Goal: Navigation & Orientation: Find specific page/section

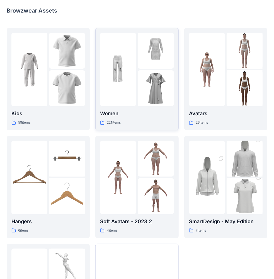
click at [153, 91] on img at bounding box center [156, 88] width 36 height 36
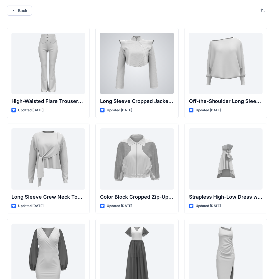
click at [128, 69] on div at bounding box center [137, 63] width 74 height 61
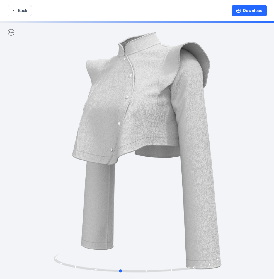
drag, startPoint x: 114, startPoint y: 79, endPoint x: 115, endPoint y: 100, distance: 21.5
click at [114, 104] on div at bounding box center [137, 150] width 274 height 259
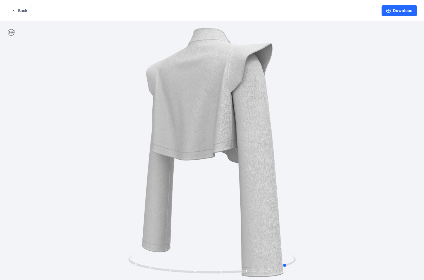
drag, startPoint x: 251, startPoint y: 134, endPoint x: 162, endPoint y: 97, distance: 95.7
click at [264, 126] on div at bounding box center [212, 150] width 424 height 259
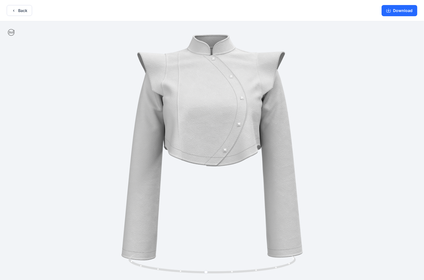
click at [12, 28] on div at bounding box center [212, 150] width 424 height 259
click at [12, 31] on icon at bounding box center [11, 32] width 7 height 7
drag, startPoint x: 11, startPoint y: 32, endPoint x: 47, endPoint y: 40, distance: 36.2
click at [12, 32] on icon at bounding box center [11, 32] width 7 height 7
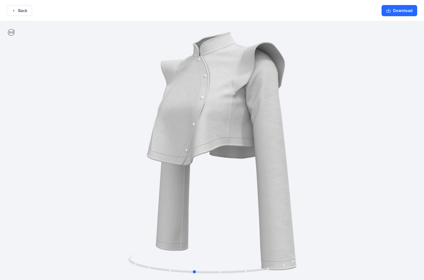
drag, startPoint x: 295, startPoint y: 89, endPoint x: 271, endPoint y: 38, distance: 56.5
click at [235, 91] on div at bounding box center [212, 150] width 424 height 259
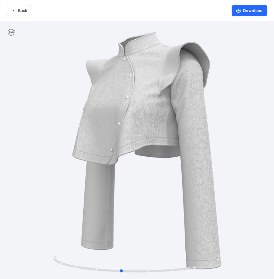
drag, startPoint x: 185, startPoint y: 93, endPoint x: 141, endPoint y: 90, distance: 43.9
click at [156, 96] on div at bounding box center [137, 150] width 274 height 259
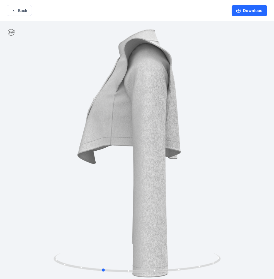
drag, startPoint x: 210, startPoint y: 78, endPoint x: 170, endPoint y: 79, distance: 39.4
click at [170, 79] on div at bounding box center [137, 150] width 274 height 259
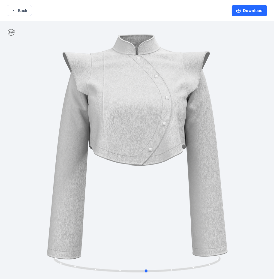
drag, startPoint x: 118, startPoint y: 86, endPoint x: 162, endPoint y: 84, distance: 44.7
click at [162, 84] on div at bounding box center [137, 150] width 274 height 259
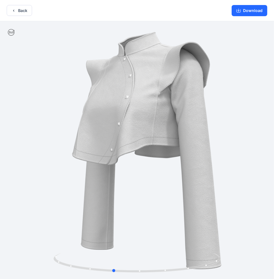
drag, startPoint x: 170, startPoint y: 68, endPoint x: 134, endPoint y: 86, distance: 39.8
click at [134, 86] on div at bounding box center [137, 150] width 274 height 259
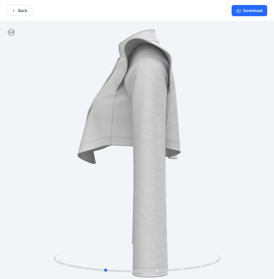
drag, startPoint x: 237, startPoint y: 86, endPoint x: 184, endPoint y: 75, distance: 53.4
click at [231, 86] on div at bounding box center [137, 150] width 274 height 259
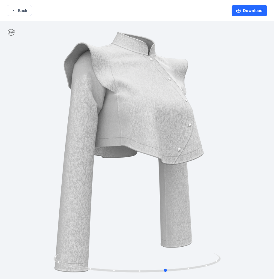
drag, startPoint x: 107, startPoint y: 97, endPoint x: 135, endPoint y: 104, distance: 28.8
click at [135, 104] on div at bounding box center [137, 150] width 274 height 259
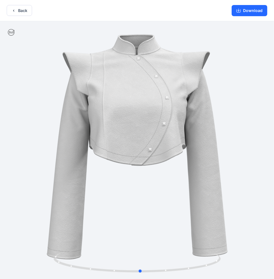
drag, startPoint x: 187, startPoint y: 70, endPoint x: 162, endPoint y: 81, distance: 26.7
click at [162, 81] on div at bounding box center [137, 150] width 274 height 259
drag, startPoint x: 153, startPoint y: 67, endPoint x: 178, endPoint y: 77, distance: 27.3
click at [179, 76] on div at bounding box center [137, 150] width 274 height 259
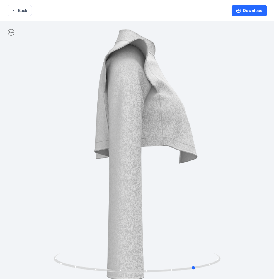
drag, startPoint x: 163, startPoint y: 80, endPoint x: 206, endPoint y: 76, distance: 43.5
click at [206, 76] on div at bounding box center [137, 150] width 274 height 259
click at [22, 9] on button "Back" at bounding box center [19, 10] width 25 height 11
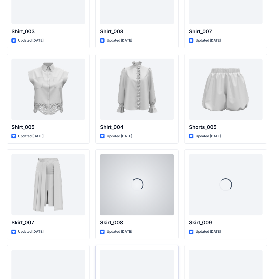
scroll to position [2694, 0]
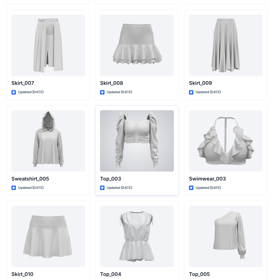
click at [152, 136] on div at bounding box center [137, 140] width 74 height 61
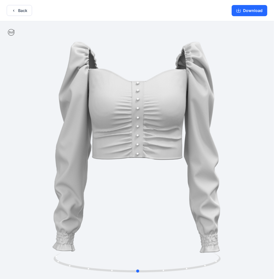
drag, startPoint x: 203, startPoint y: 79, endPoint x: 210, endPoint y: 83, distance: 7.7
click at [210, 82] on div at bounding box center [137, 150] width 274 height 259
